Goal: Information Seeking & Learning: Find specific fact

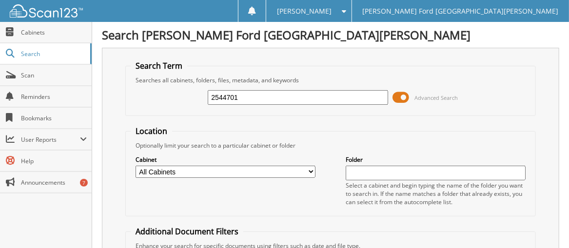
type input "2544701"
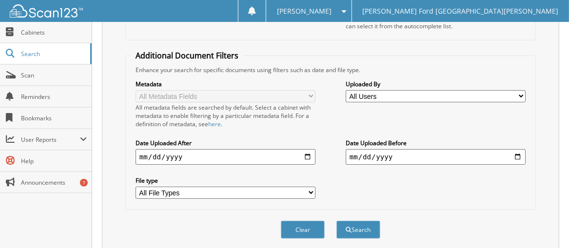
scroll to position [195, 0]
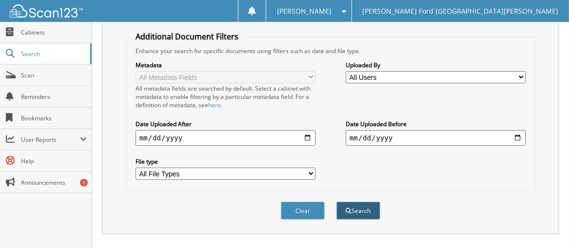
click at [361, 202] on button "Search" at bounding box center [358, 211] width 44 height 18
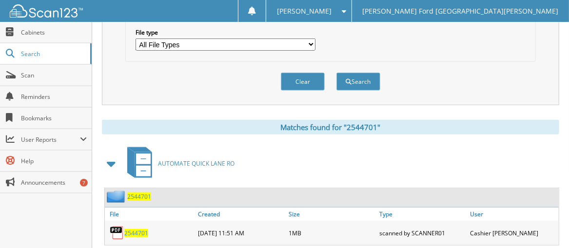
scroll to position [345, 0]
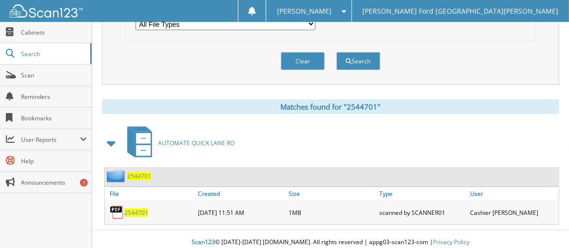
click at [136, 209] on span "2544701" at bounding box center [136, 213] width 24 height 8
